Goal: Information Seeking & Learning: Learn about a topic

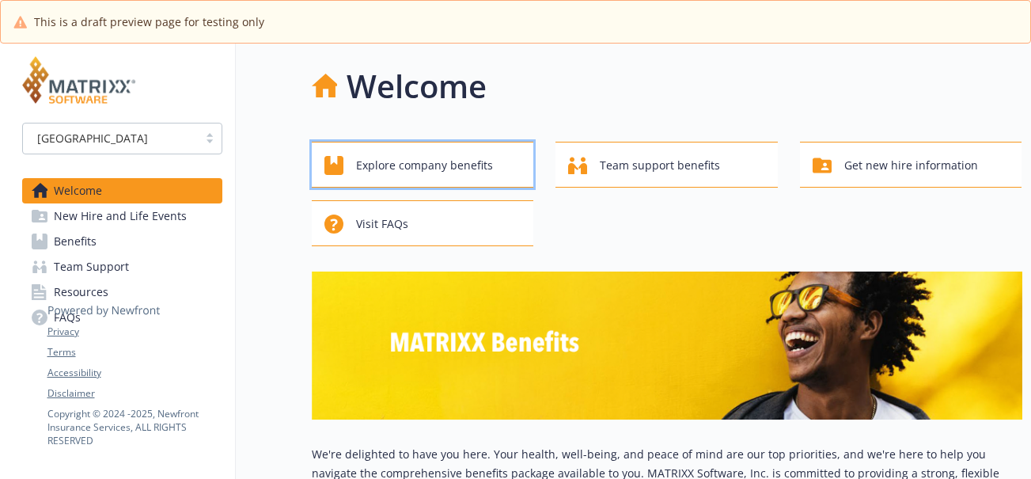
click at [470, 165] on span "Explore company benefits" at bounding box center [424, 165] width 137 height 30
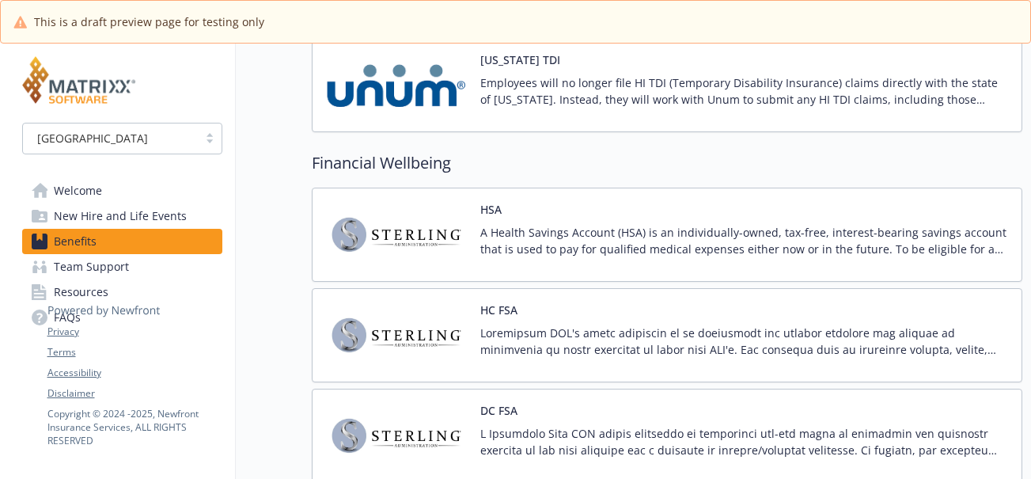
scroll to position [1695, 0]
